Goal: Information Seeking & Learning: Find specific page/section

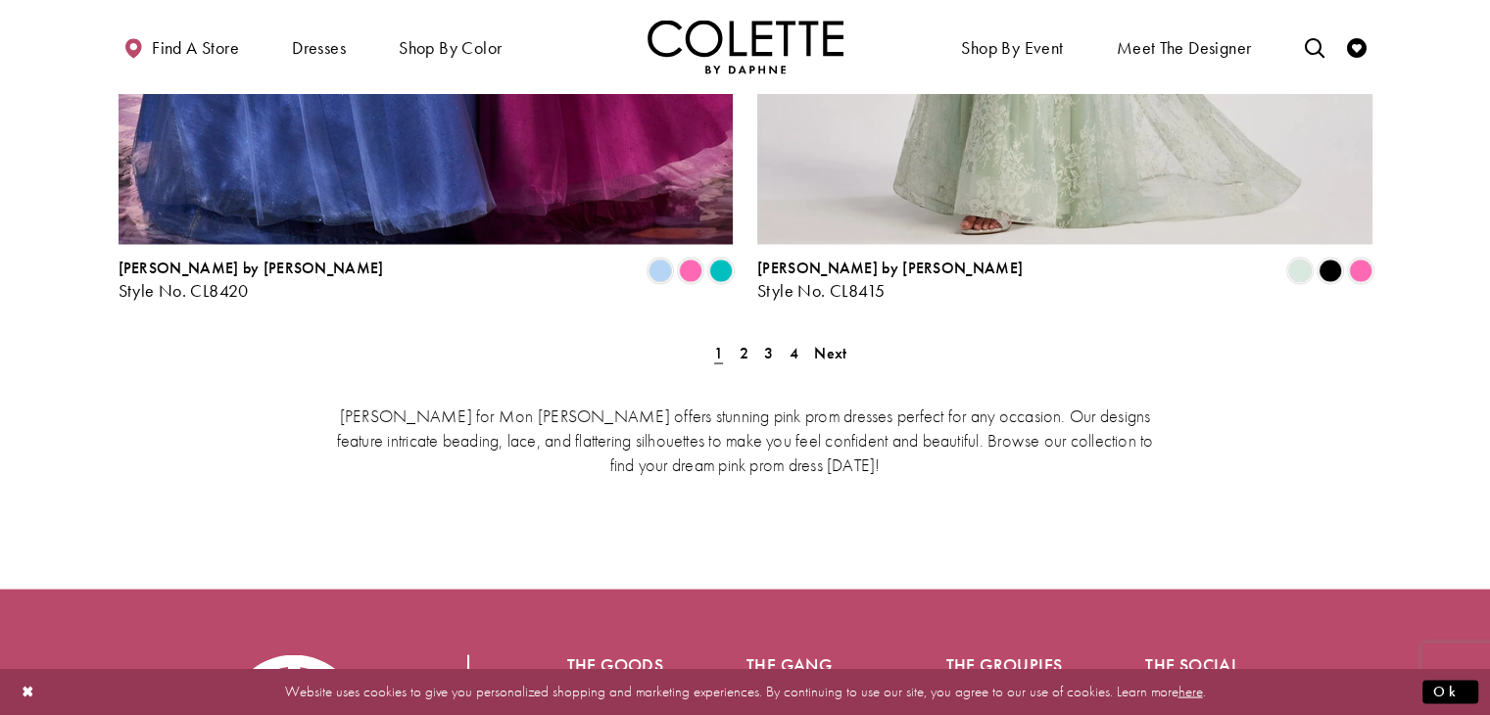
scroll to position [3762, 0]
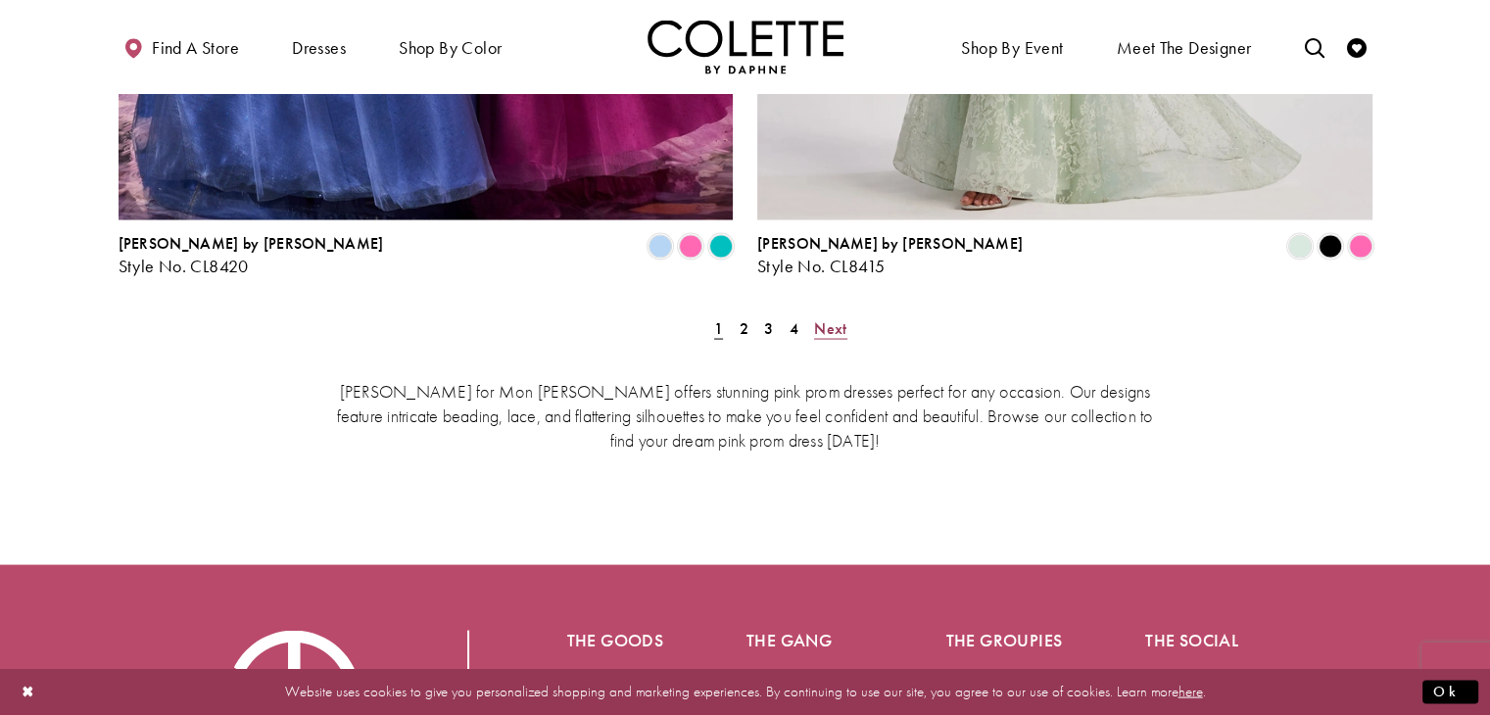
click at [842, 318] on span "Next" at bounding box center [830, 328] width 32 height 21
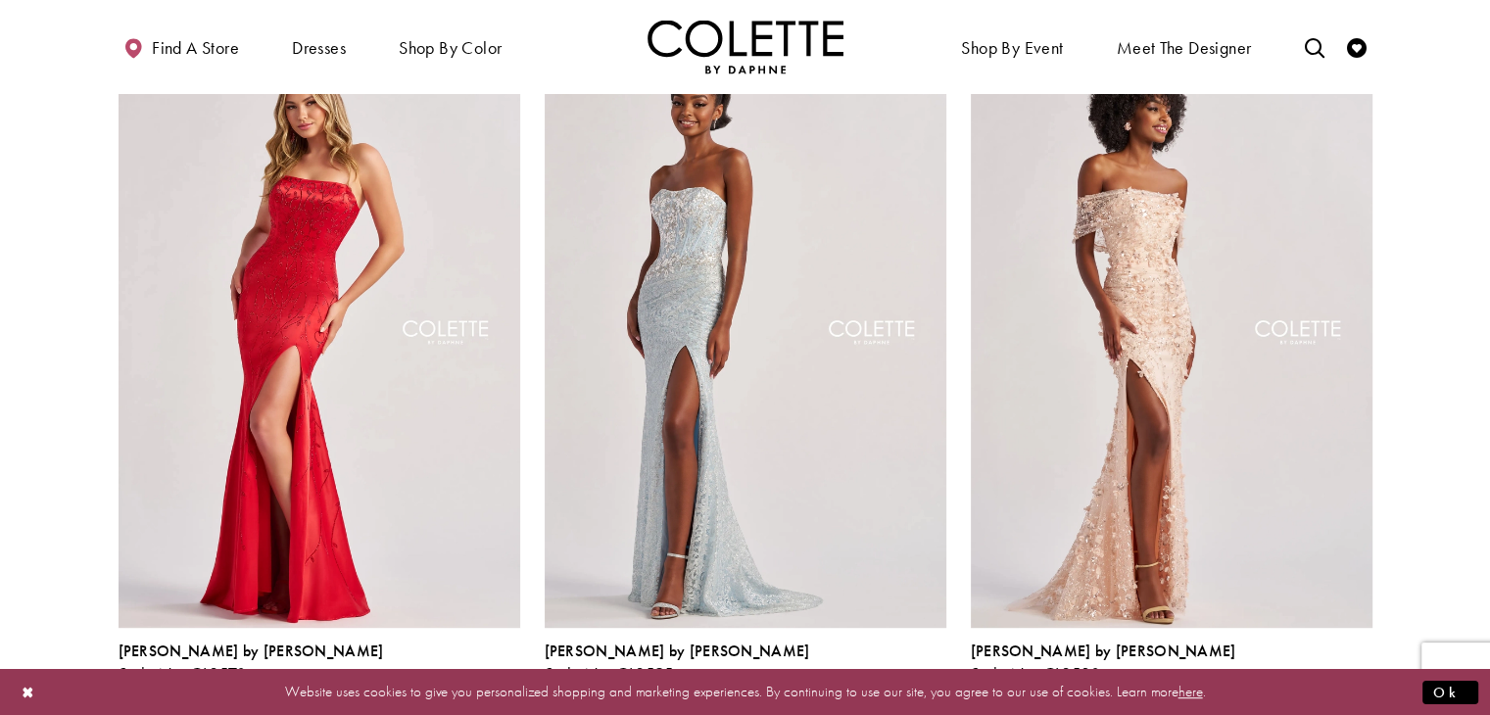
scroll to position [1046, 0]
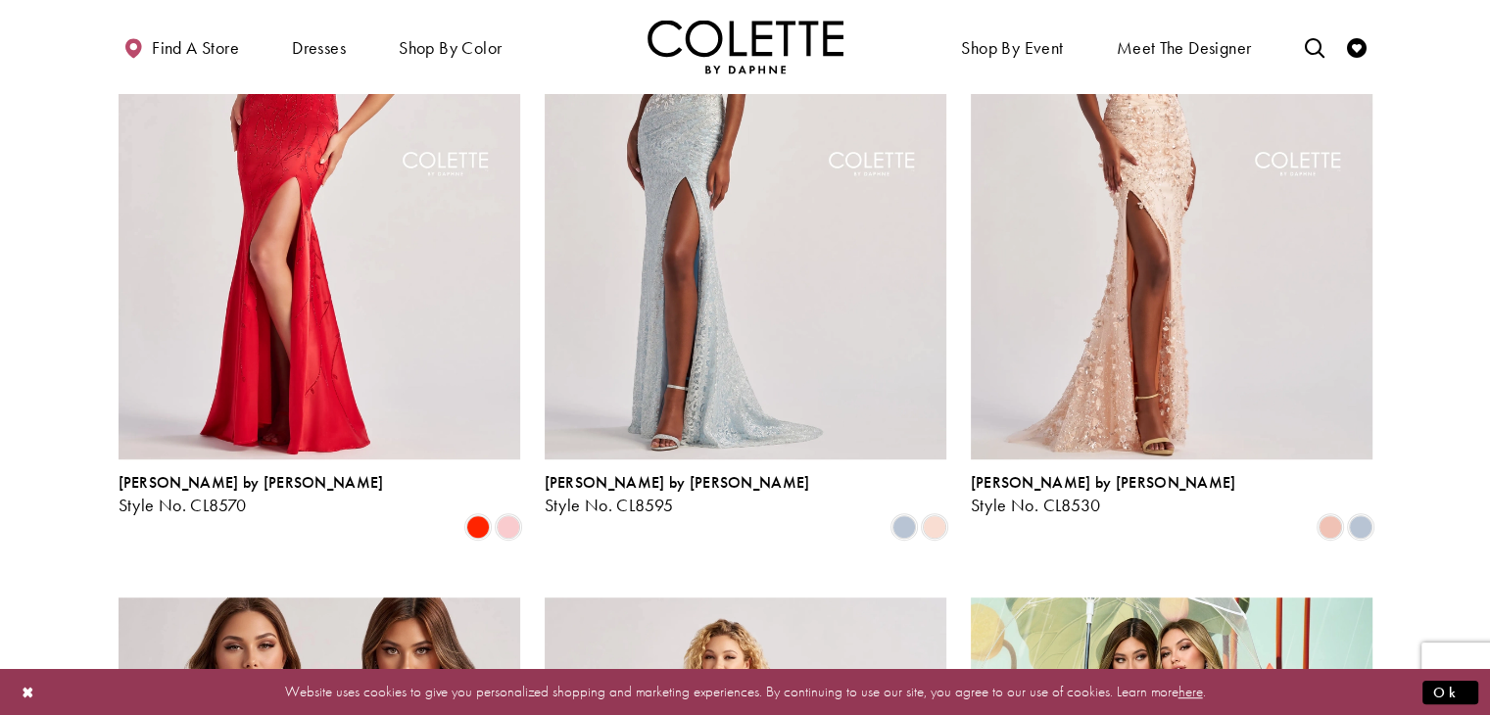
drag, startPoint x: 1144, startPoint y: 307, endPoint x: 1011, endPoint y: -85, distance: 413.9
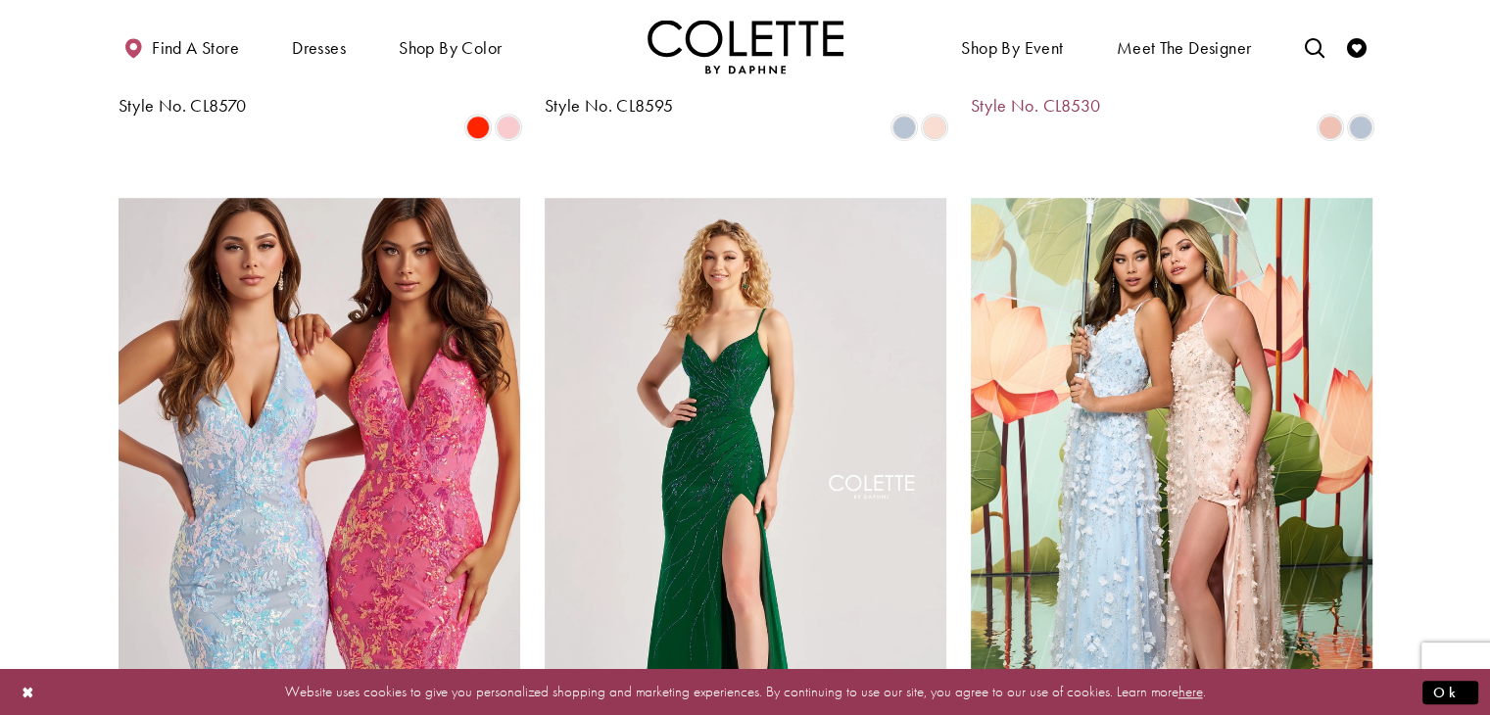
scroll to position [1516, 0]
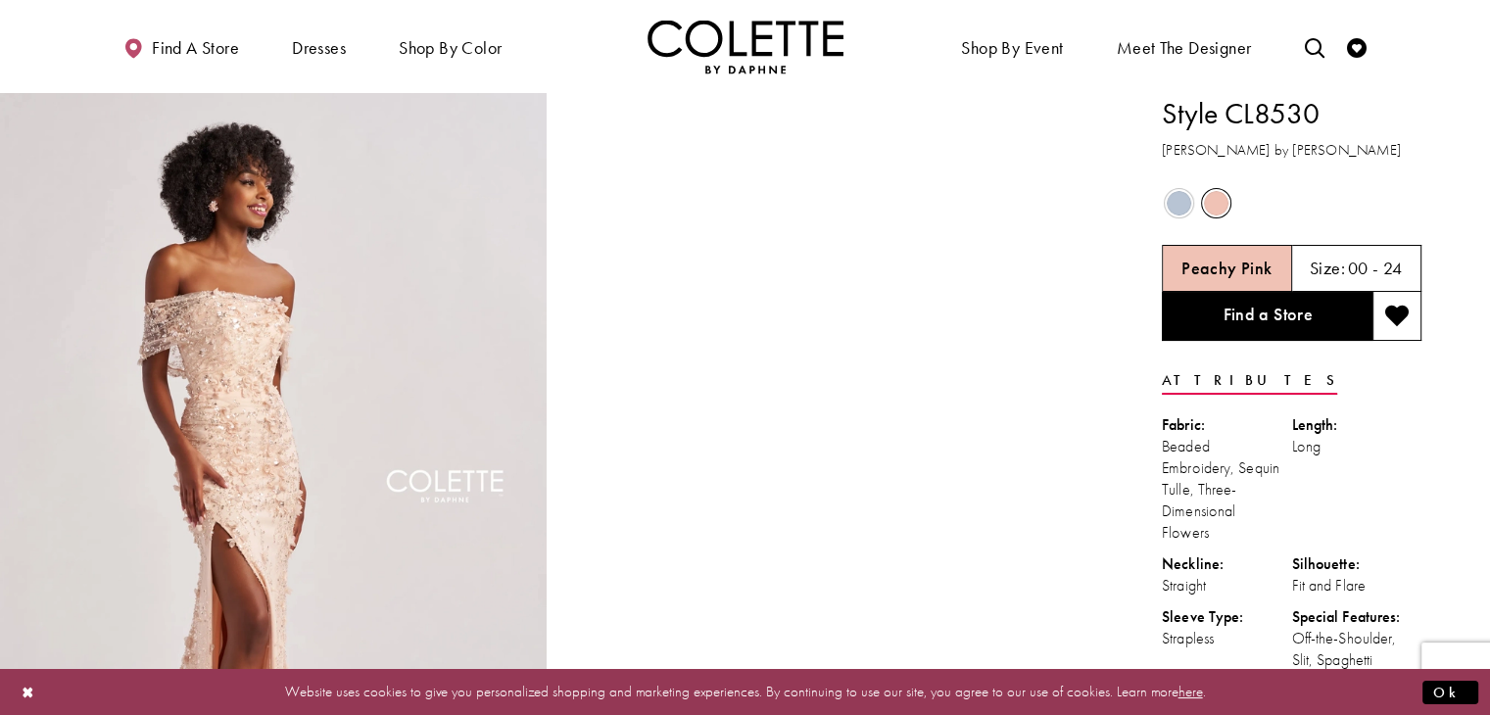
click at [1177, 206] on span "Product color controls state depends on size chosen" at bounding box center [1179, 203] width 24 height 24
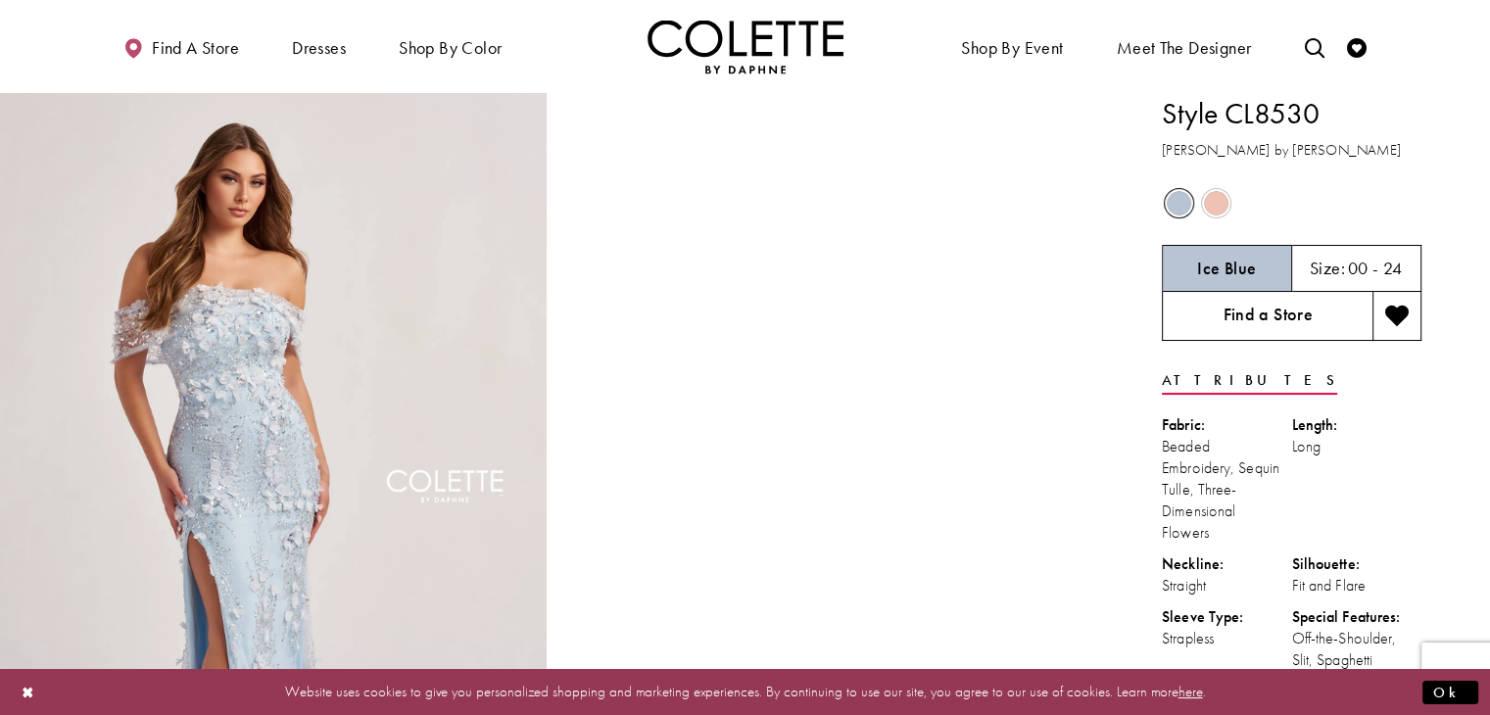
click at [1194, 321] on link "Find a Store" at bounding box center [1267, 316] width 211 height 49
